Goal: Check status: Check status

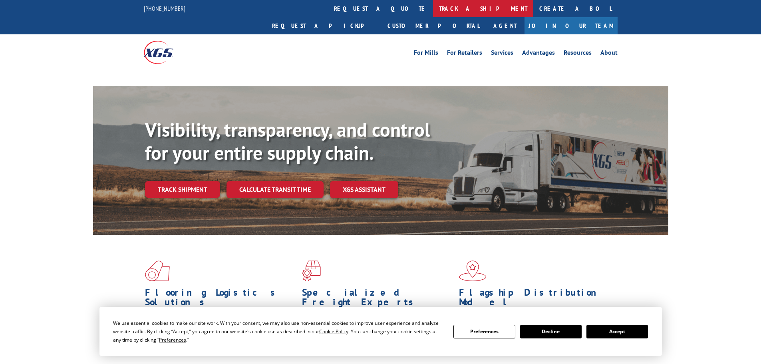
click at [433, 8] on link "track a shipment" at bounding box center [483, 8] width 100 height 17
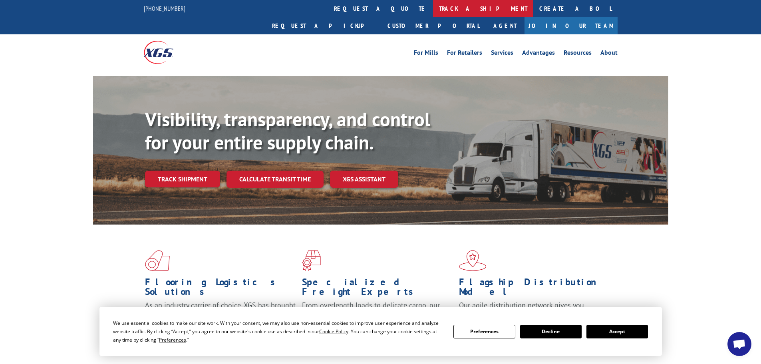
click at [433, 14] on link "track a shipment" at bounding box center [483, 8] width 100 height 17
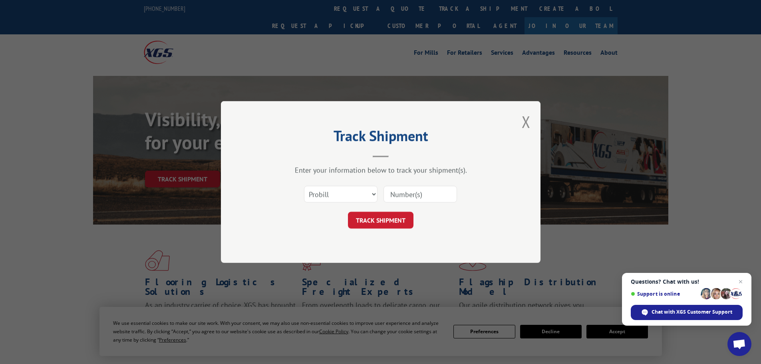
click at [412, 192] on input at bounding box center [419, 194] width 73 height 17
paste input "17481366"
type input "17481366"
click at [377, 222] on button "TRACK SHIPMENT" at bounding box center [380, 220] width 65 height 17
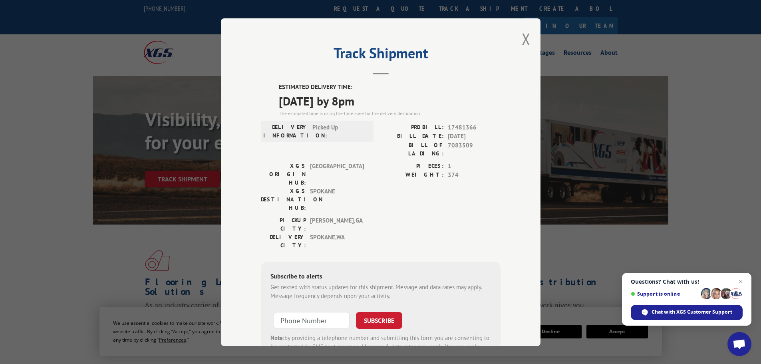
drag, startPoint x: 276, startPoint y: 86, endPoint x: 372, endPoint y: 105, distance: 97.2
click at [376, 108] on div "ESTIMATED DELIVERY TIME: [DATE] by 8pm The estimated time is using the time zon…" at bounding box center [390, 100] width 222 height 34
drag, startPoint x: 372, startPoint y: 105, endPoint x: 365, endPoint y: 93, distance: 12.9
click at [372, 103] on span "[DATE] by 8pm" at bounding box center [390, 100] width 222 height 18
copy div "ESTIMATED DELIVERY TIME: [DATE] by 8pm"
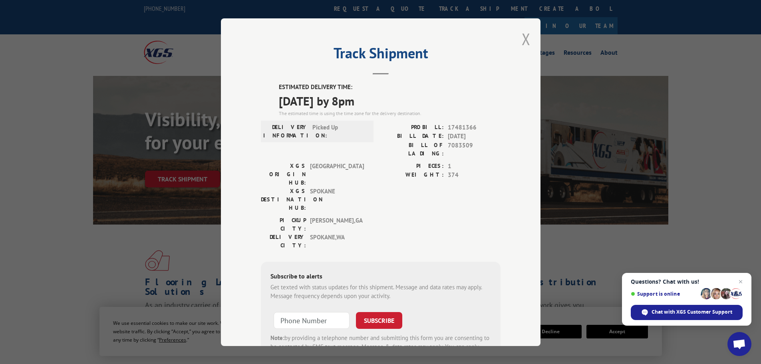
click at [523, 39] on button "Close modal" at bounding box center [525, 38] width 9 height 21
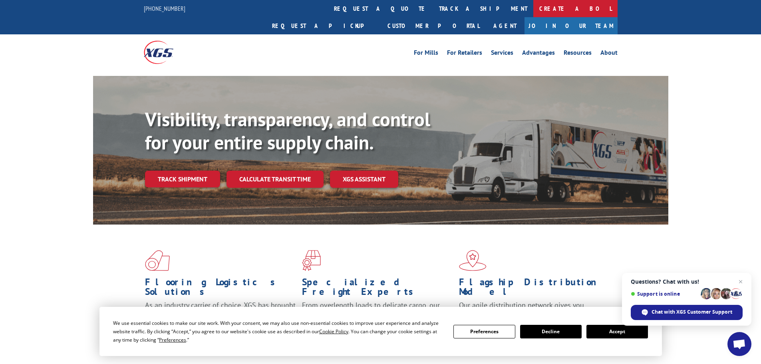
click at [533, 12] on link "Create a BOL" at bounding box center [575, 8] width 84 height 17
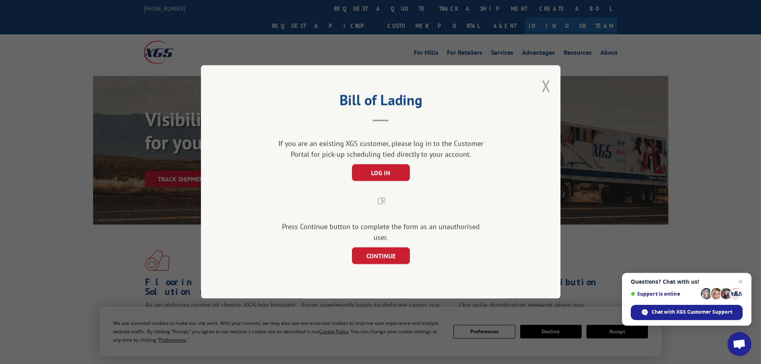
click at [546, 94] on button "Close modal" at bounding box center [545, 85] width 9 height 21
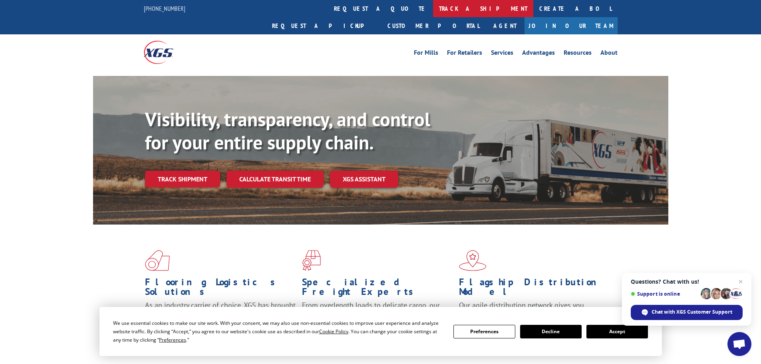
click at [433, 8] on link "track a shipment" at bounding box center [483, 8] width 100 height 17
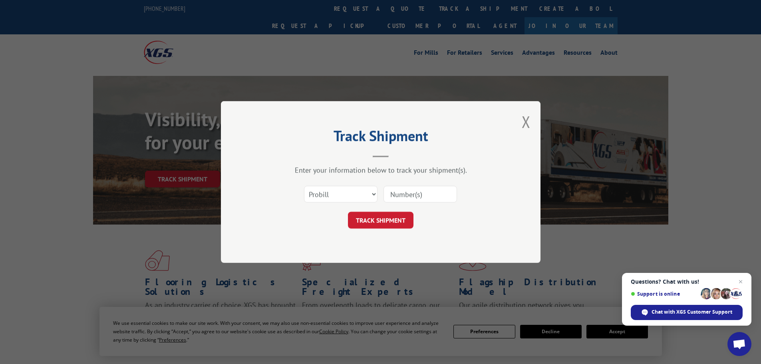
click at [390, 192] on input at bounding box center [419, 194] width 73 height 17
paste input "17640156"
type input "17640156"
click at [386, 219] on button "TRACK SHIPMENT" at bounding box center [380, 220] width 65 height 17
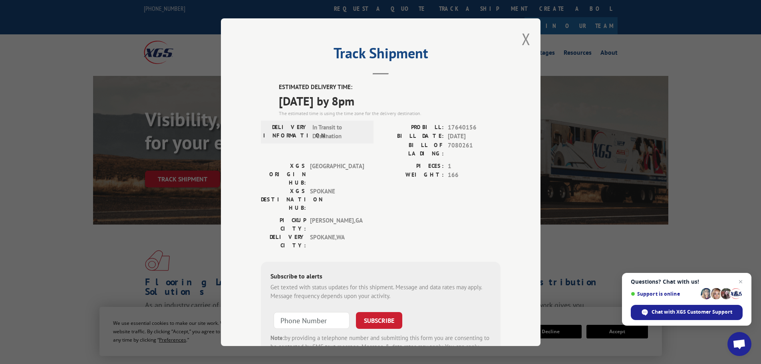
drag, startPoint x: 275, startPoint y: 85, endPoint x: 374, endPoint y: 103, distance: 100.2
click at [390, 107] on div "ESTIMATED DELIVERY TIME: [DATE] by 8pm The estimated time is using the time zon…" at bounding box center [390, 100] width 222 height 34
copy div "ESTIMATED DELIVERY TIME: [DATE] by 8pm"
